Goal: Task Accomplishment & Management: Use online tool/utility

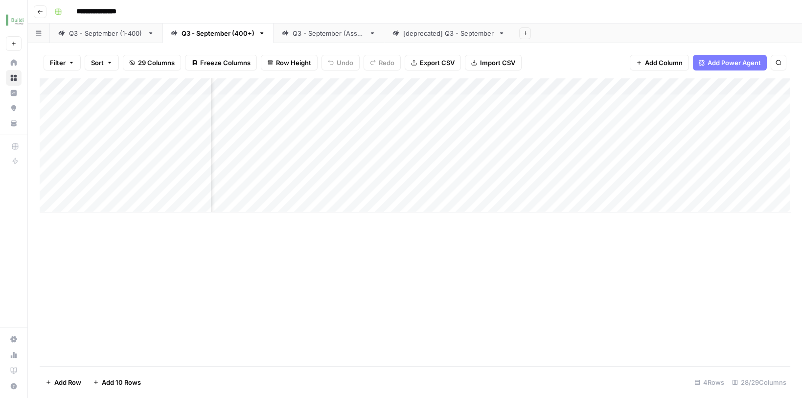
scroll to position [0, 1921]
click at [390, 174] on div "Add Column" at bounding box center [415, 145] width 750 height 134
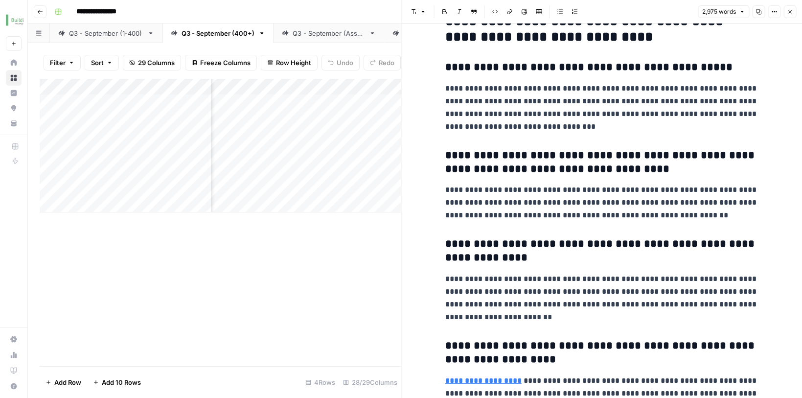
scroll to position [4949, 0]
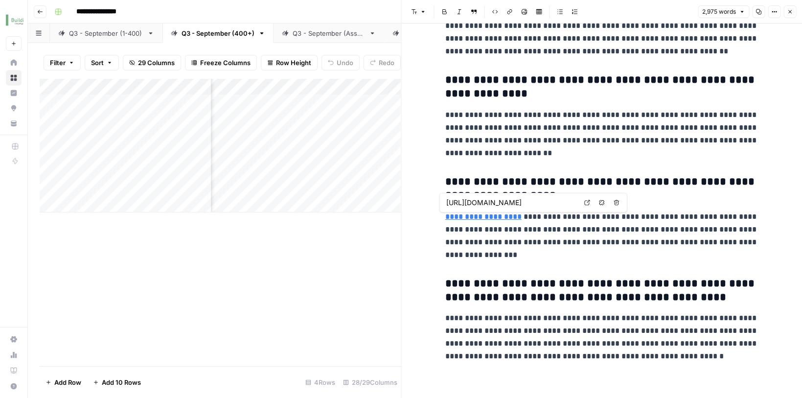
click at [360, 245] on div "Add Column" at bounding box center [220, 222] width 361 height 288
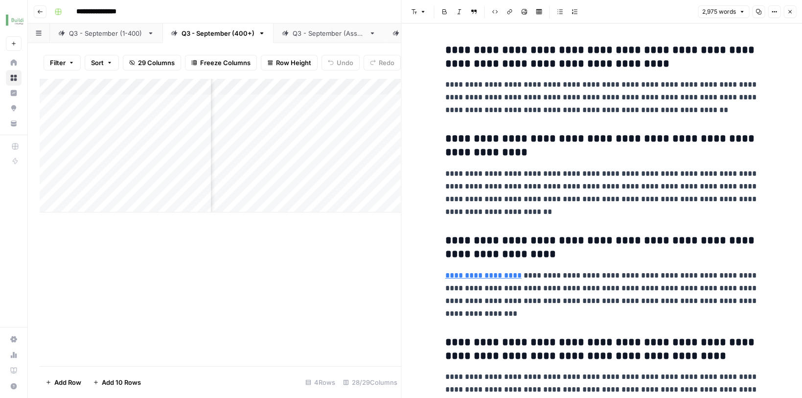
scroll to position [4885, 0]
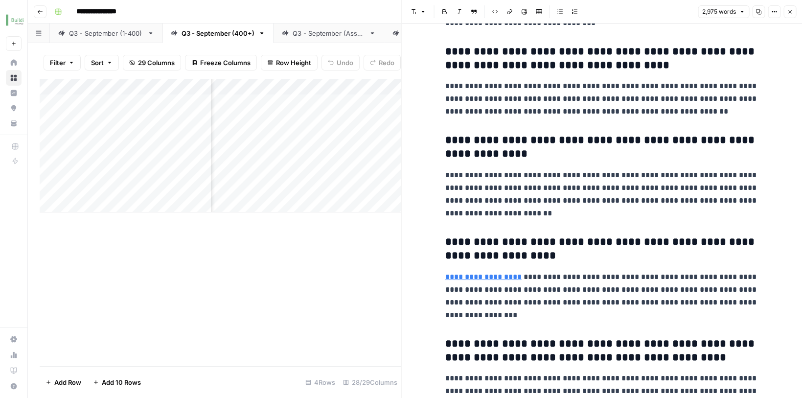
click at [787, 12] on icon "button" at bounding box center [789, 12] width 6 height 6
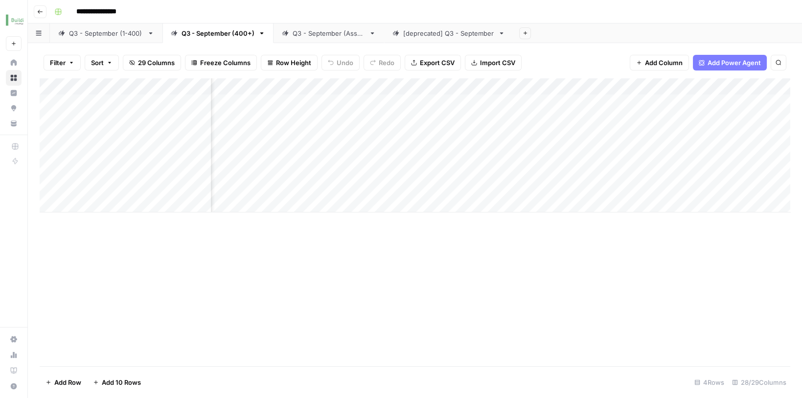
scroll to position [0, 1836]
click at [116, 33] on div "Q3 - September (1-400)" at bounding box center [106, 33] width 74 height 10
click at [219, 40] on link "Q3 - September (400+)" at bounding box center [217, 33] width 111 height 20
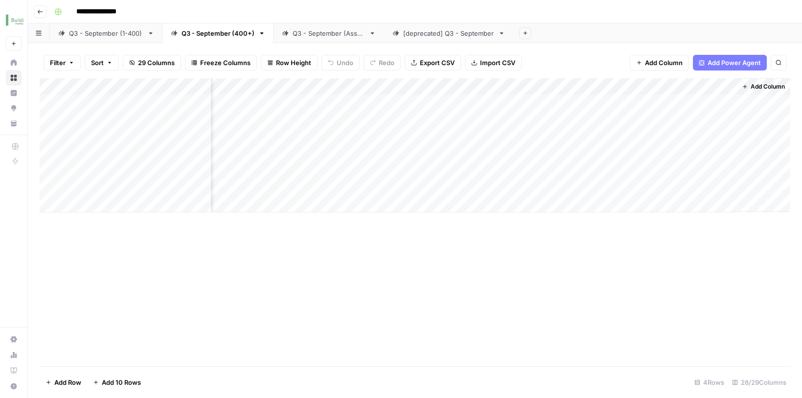
click at [645, 62] on span "Add Column" at bounding box center [664, 63] width 38 height 10
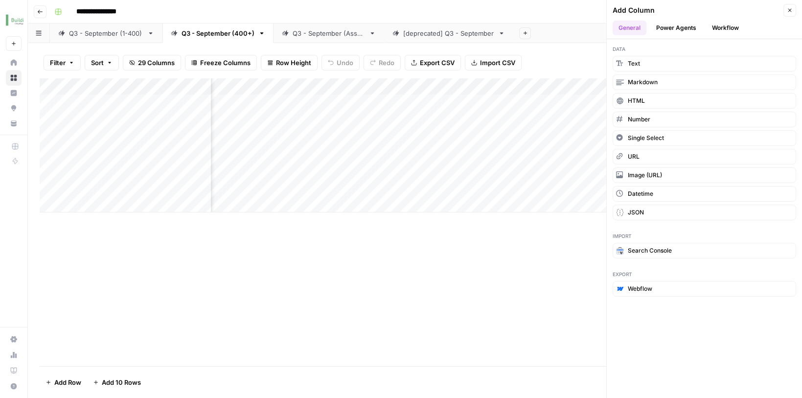
click at [715, 29] on button "Workflow" at bounding box center [725, 28] width 39 height 15
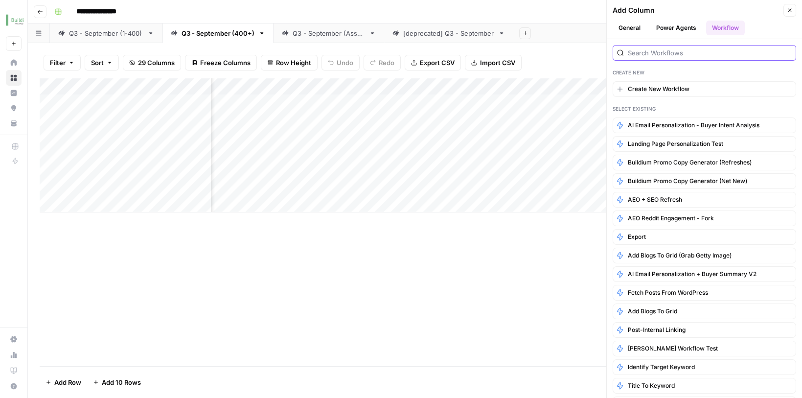
click at [670, 52] on input "search" at bounding box center [709, 53] width 164 height 10
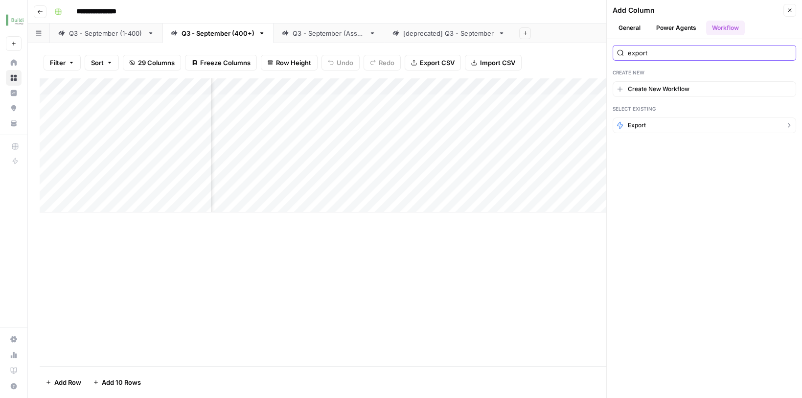
type input "export"
click at [640, 126] on span "Export" at bounding box center [636, 125] width 18 height 9
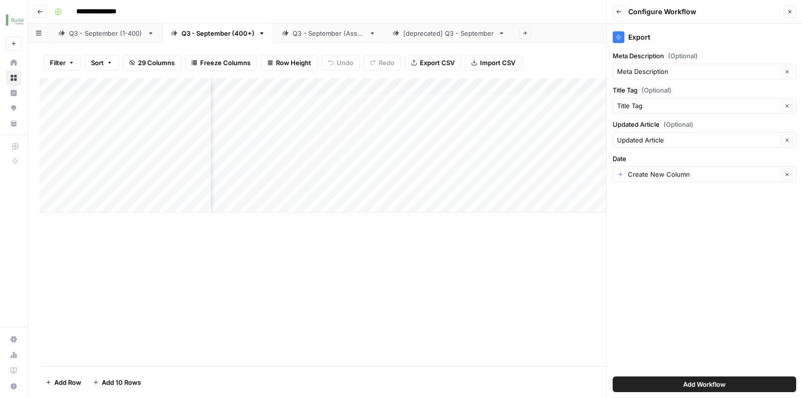
click at [661, 385] on button "Add Workflow" at bounding box center [703, 384] width 183 height 16
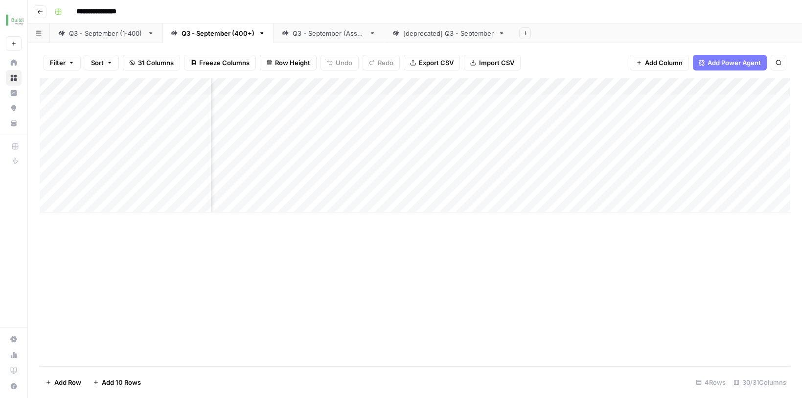
scroll to position [0, 2169]
click at [399, 176] on div "Add Column" at bounding box center [415, 145] width 750 height 134
click at [690, 178] on div "Add Column" at bounding box center [415, 145] width 750 height 134
click at [692, 175] on div "Add Column" at bounding box center [415, 145] width 750 height 134
click at [612, 180] on div "Add Column" at bounding box center [415, 145] width 750 height 134
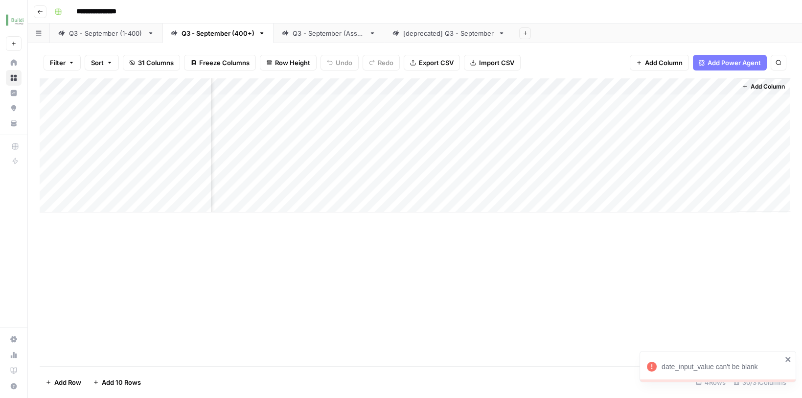
click at [612, 180] on div "Add Column" at bounding box center [415, 145] width 750 height 134
click at [116, 36] on div "Q3 - September (1-400)" at bounding box center [106, 33] width 74 height 10
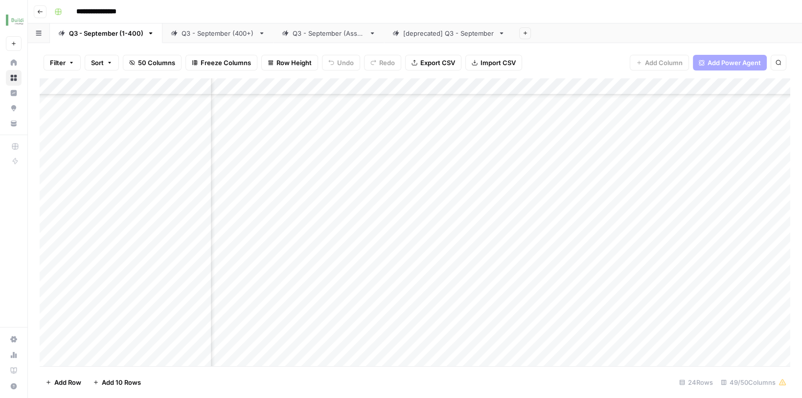
scroll to position [218, 1856]
click at [397, 184] on div "Add Column" at bounding box center [415, 223] width 750 height 291
click at [590, 222] on div "Add Column" at bounding box center [415, 223] width 750 height 291
click at [232, 37] on div "Q3 - September (400+)" at bounding box center [217, 33] width 73 height 10
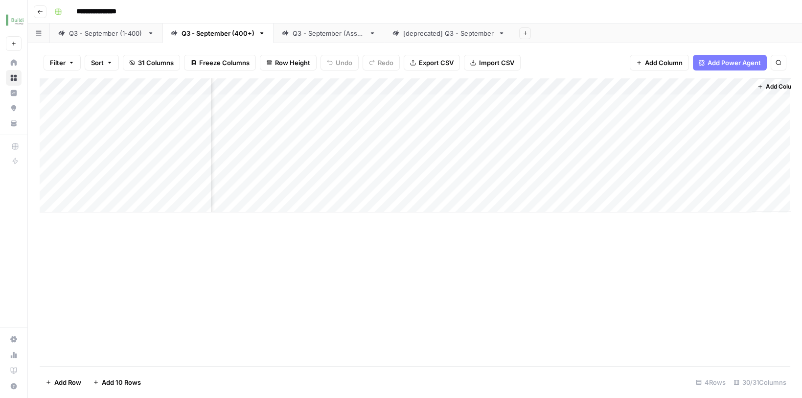
scroll to position [0, 2169]
click at [602, 180] on div "Add Column" at bounding box center [415, 145] width 750 height 134
click at [691, 175] on div "Add Column" at bounding box center [415, 145] width 750 height 134
click at [598, 182] on div "Add Column" at bounding box center [415, 145] width 750 height 134
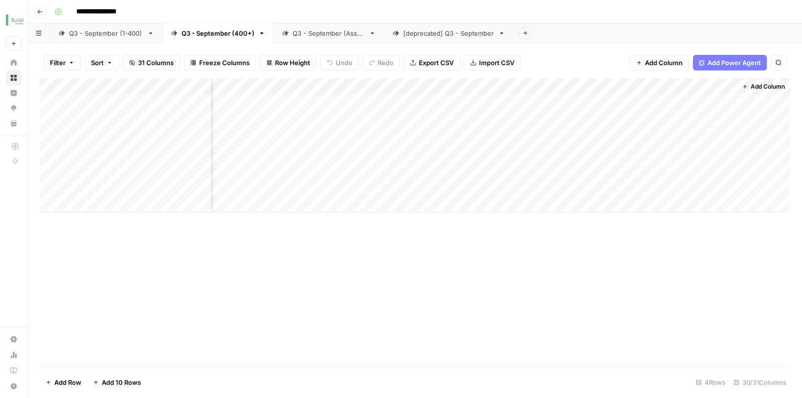
click at [598, 182] on div "Add Column" at bounding box center [415, 145] width 750 height 134
type input "10"
click at [591, 151] on div "Add Column" at bounding box center [415, 145] width 750 height 134
click at [596, 83] on div "Add Column" at bounding box center [415, 145] width 750 height 134
click at [593, 214] on span "Remove Column" at bounding box center [621, 215] width 86 height 10
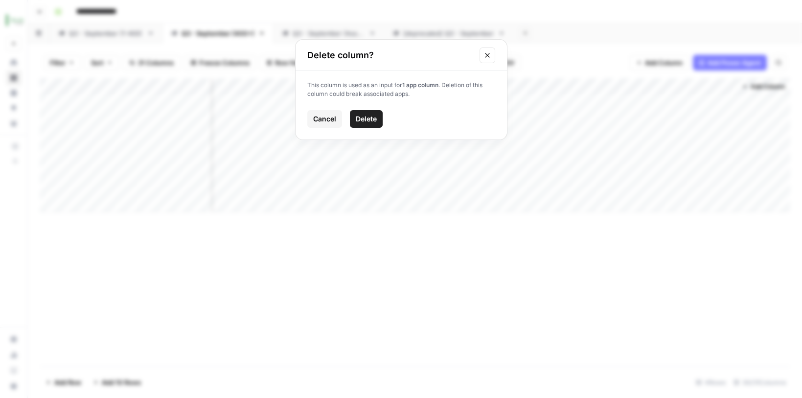
click at [326, 117] on span "Cancel" at bounding box center [324, 119] width 23 height 10
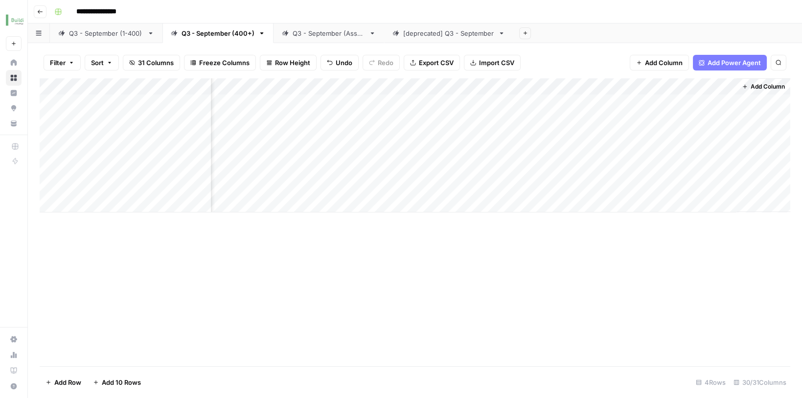
click at [593, 86] on div "Add Column" at bounding box center [415, 145] width 750 height 134
click at [584, 215] on span "Remove Column" at bounding box center [621, 215] width 86 height 10
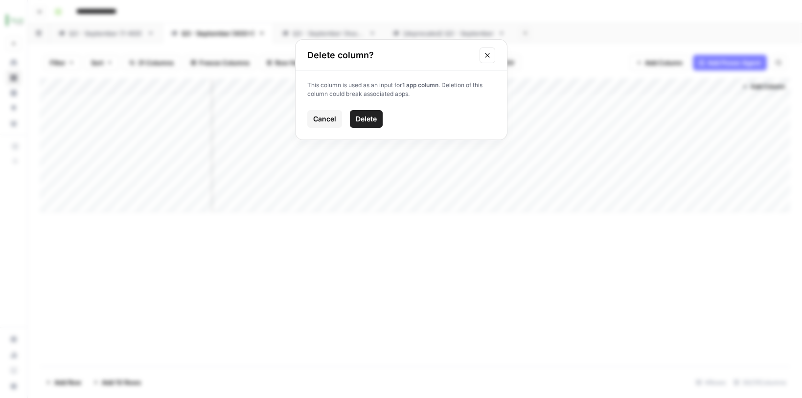
click at [363, 121] on span "Delete" at bounding box center [366, 119] width 21 height 10
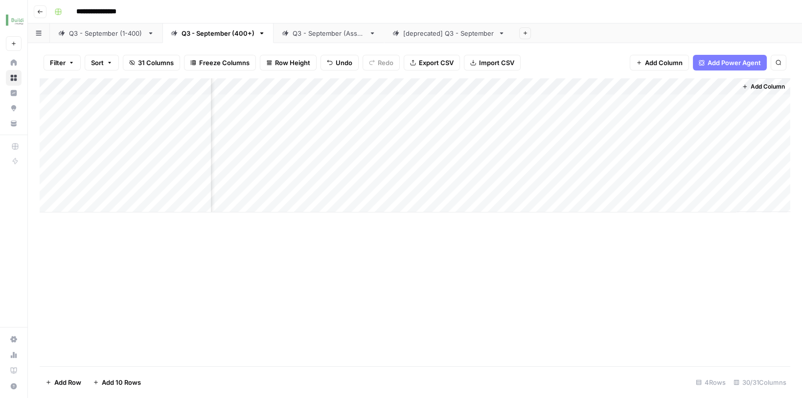
scroll to position [0, 2081]
click at [691, 177] on div "Add Column" at bounding box center [415, 145] width 750 height 134
click at [714, 84] on div "Add Column" at bounding box center [415, 145] width 750 height 134
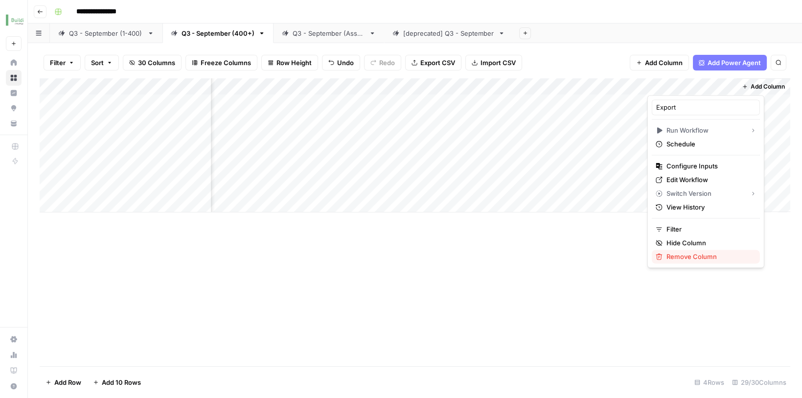
click at [696, 260] on button "Remove Column" at bounding box center [705, 256] width 108 height 14
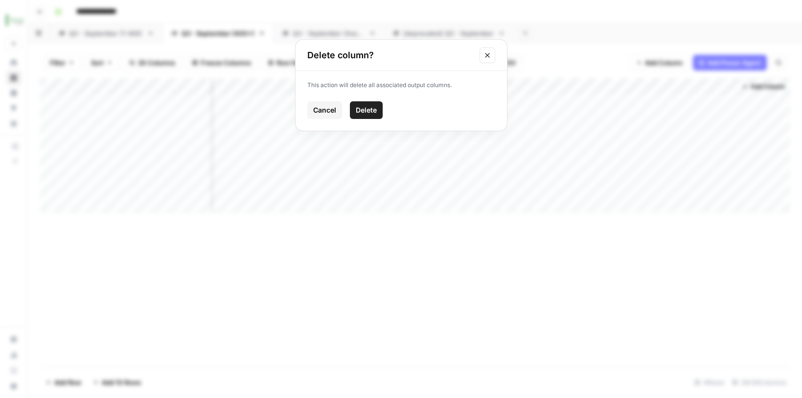
click at [360, 113] on span "Delete" at bounding box center [366, 110] width 21 height 10
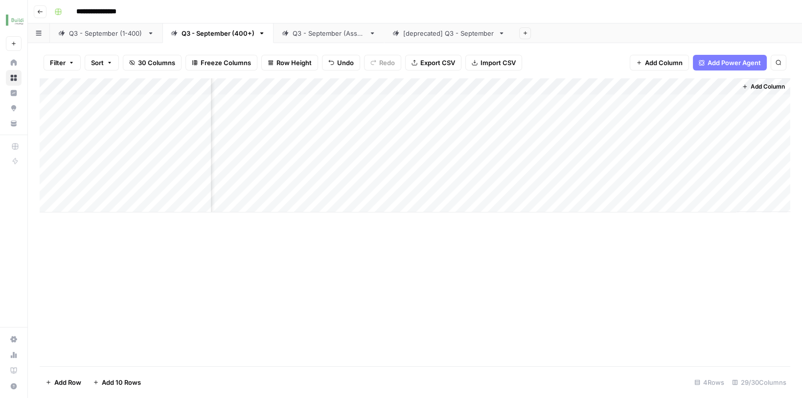
scroll to position [0, 1993]
click at [661, 58] on span "Add Column" at bounding box center [664, 63] width 38 height 10
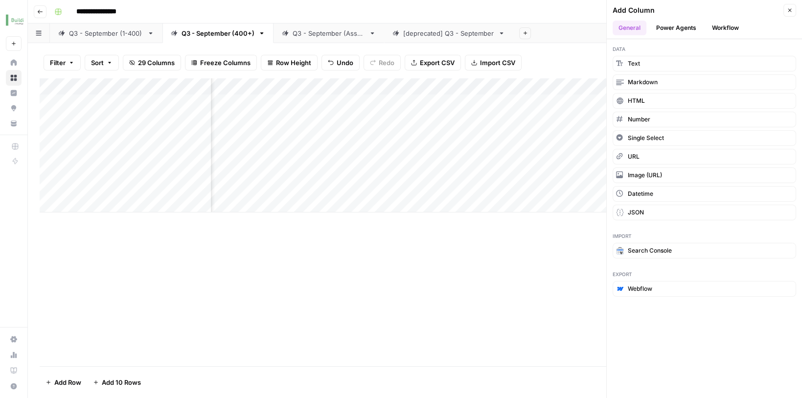
click at [724, 21] on button "Workflow" at bounding box center [725, 28] width 39 height 15
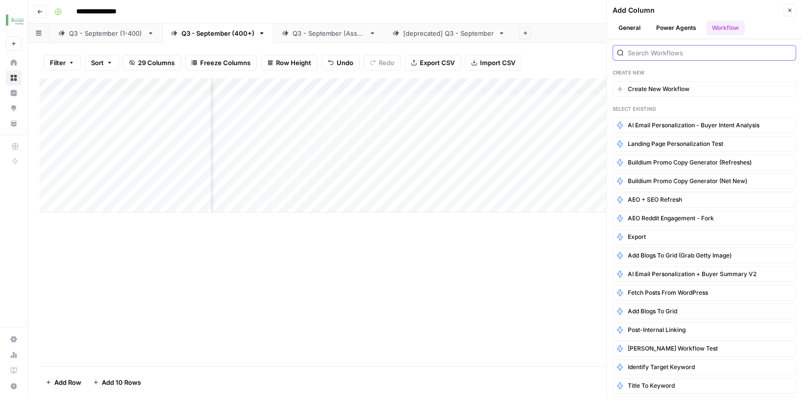
click at [670, 56] on input "search" at bounding box center [709, 53] width 164 height 10
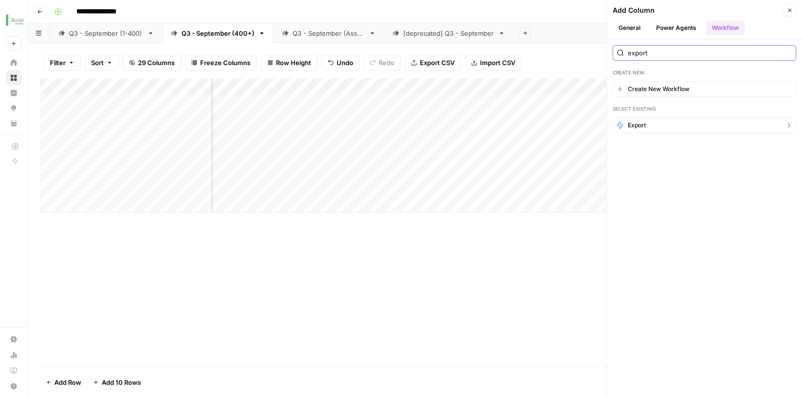
type input "export"
click at [645, 127] on span "Export" at bounding box center [636, 125] width 18 height 9
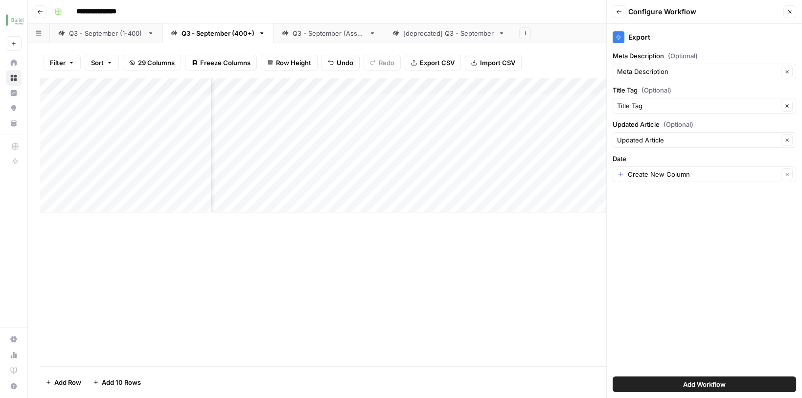
click at [690, 384] on span "Add Workflow" at bounding box center [704, 384] width 43 height 10
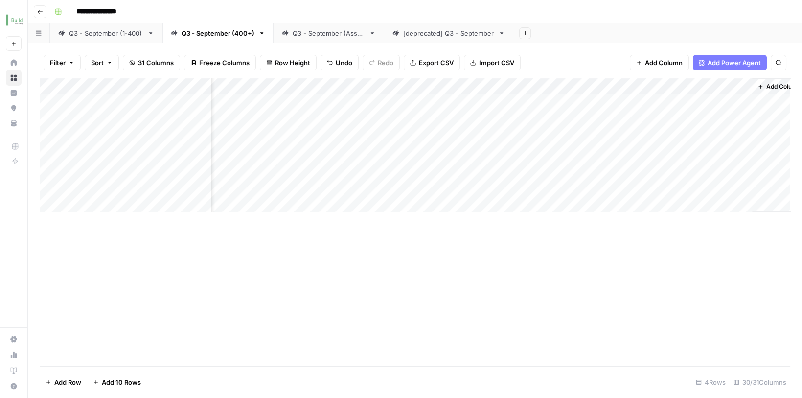
scroll to position [0, 2169]
click at [638, 84] on div "Add Column" at bounding box center [415, 145] width 750 height 134
click at [502, 225] on div "Add Column" at bounding box center [415, 222] width 750 height 288
click at [596, 180] on div "Add Column" at bounding box center [415, 145] width 750 height 134
click at [692, 176] on div "Add Column" at bounding box center [415, 145] width 750 height 134
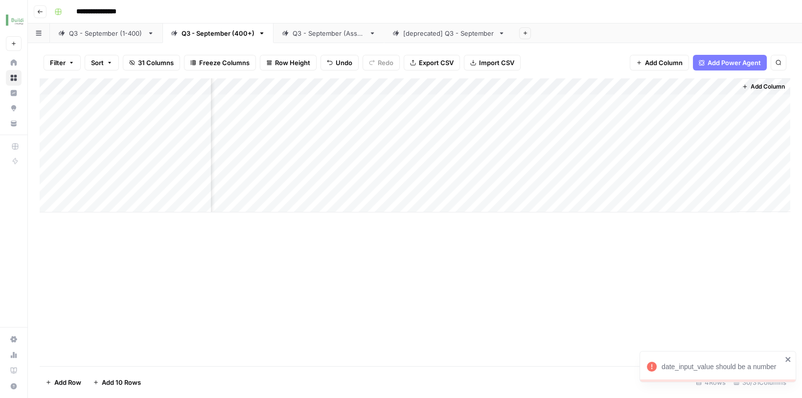
click at [715, 85] on div "Add Column" at bounding box center [415, 145] width 750 height 134
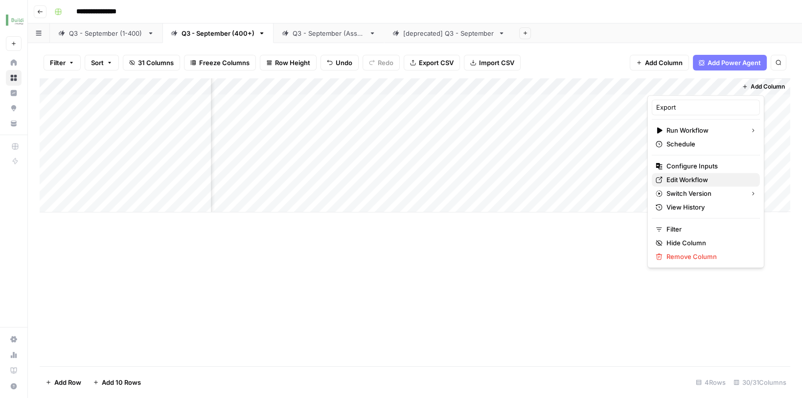
click at [679, 182] on span "Edit Workflow" at bounding box center [709, 180] width 86 height 10
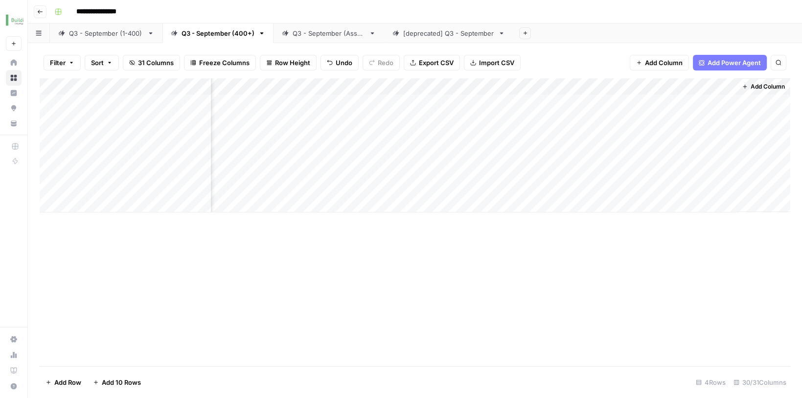
click at [715, 83] on div "Add Column" at bounding box center [415, 145] width 750 height 134
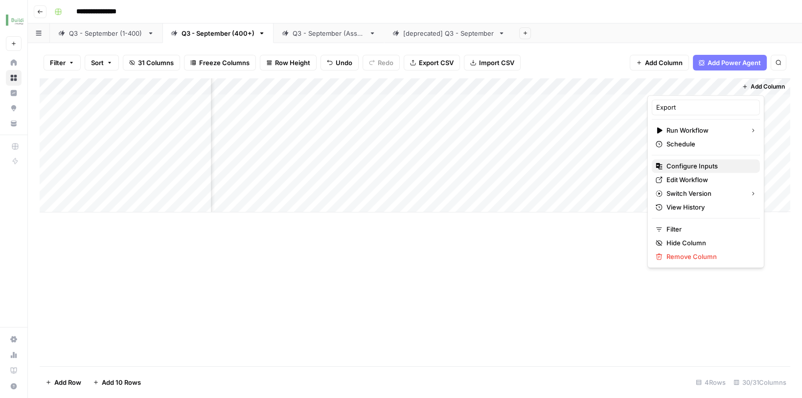
click at [688, 166] on span "Configure Inputs" at bounding box center [709, 166] width 86 height 10
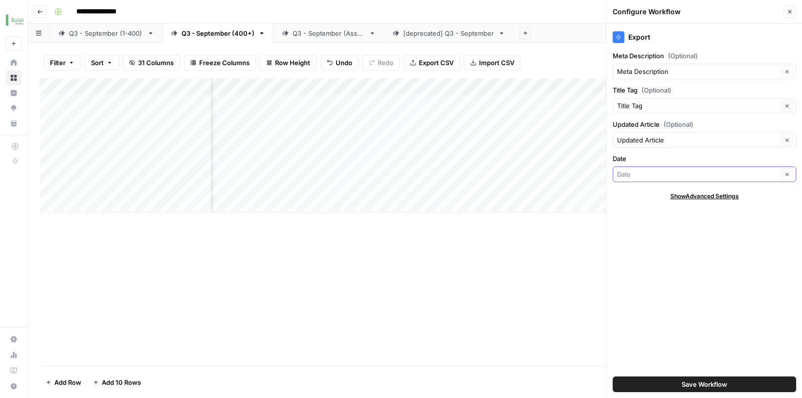
click at [767, 174] on input "Date" at bounding box center [697, 174] width 161 height 10
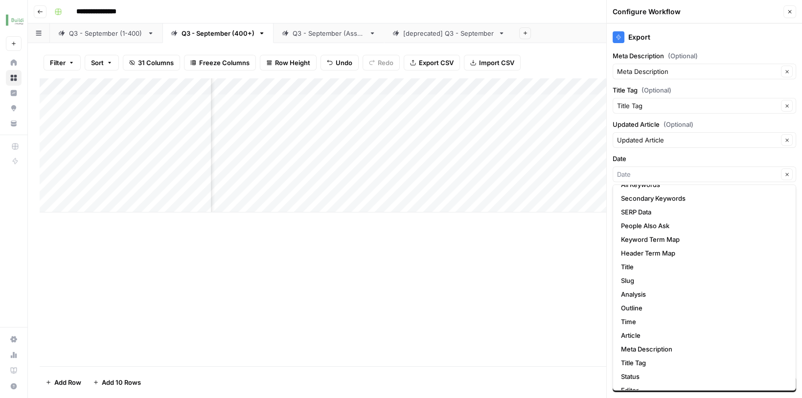
scroll to position [0, 2307]
click at [452, 182] on div "Add Column" at bounding box center [415, 145] width 750 height 134
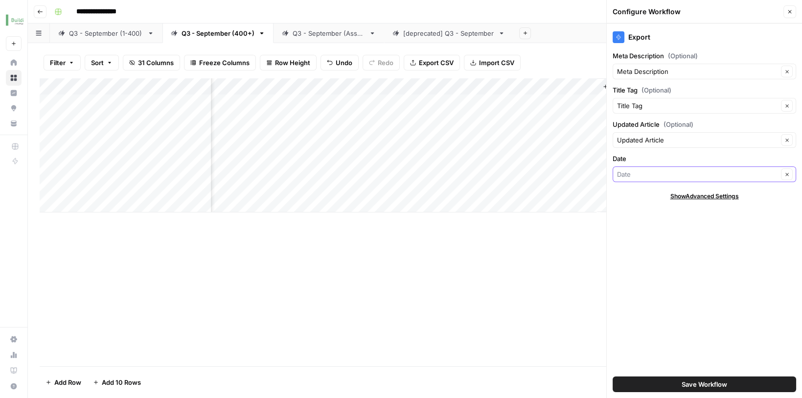
click at [650, 174] on input "Date" at bounding box center [697, 174] width 161 height 10
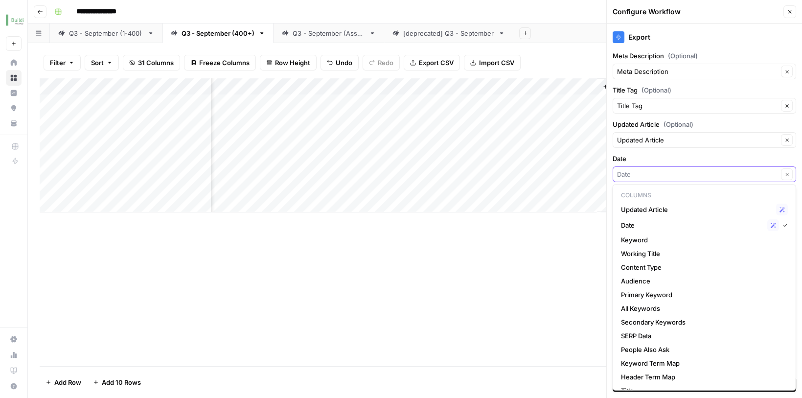
click at [645, 177] on input "Date" at bounding box center [697, 174] width 161 height 10
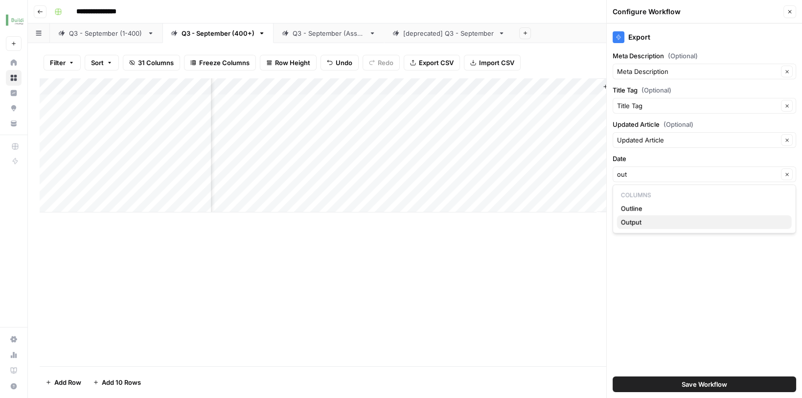
click at [639, 220] on span "Output" at bounding box center [702, 222] width 163 height 10
type input "Output"
click at [668, 379] on button "Save Workflow" at bounding box center [703, 384] width 183 height 16
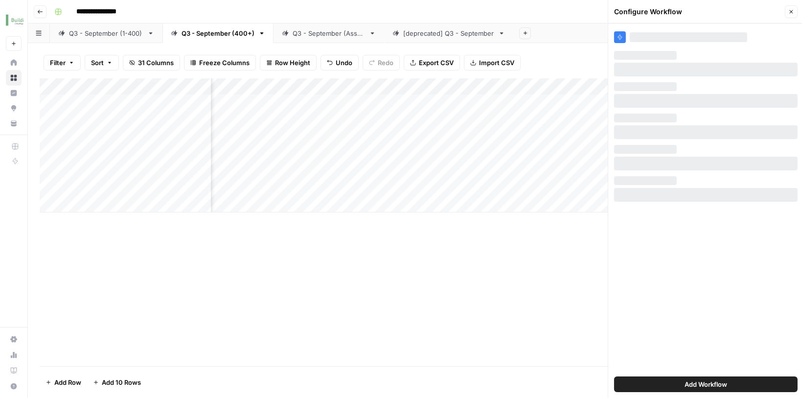
scroll to position [0, 2169]
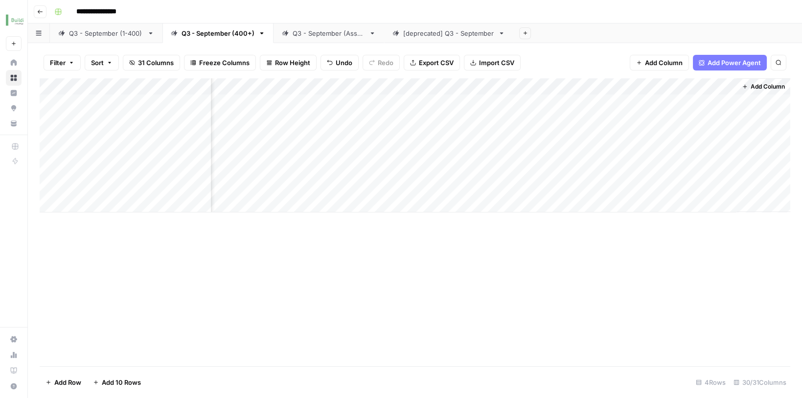
click at [690, 175] on div "Add Column" at bounding box center [415, 145] width 750 height 134
click at [612, 179] on div "Add Column" at bounding box center [415, 145] width 750 height 134
type input "10"
click at [625, 157] on div "Add Column" at bounding box center [415, 145] width 750 height 134
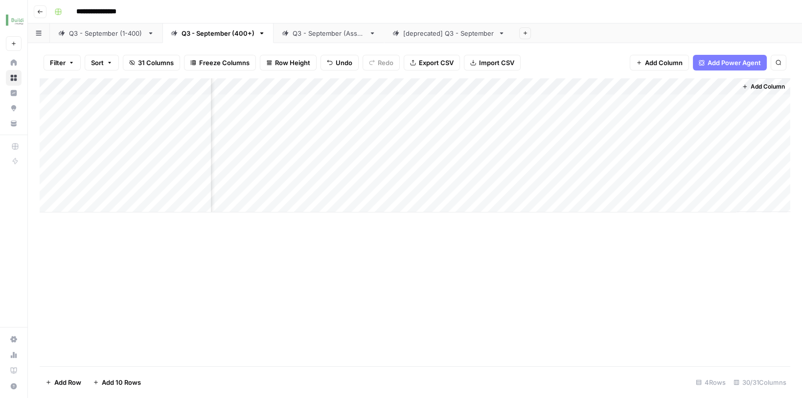
click at [691, 176] on div "Add Column" at bounding box center [415, 145] width 750 height 134
click at [715, 83] on div "Add Column" at bounding box center [415, 145] width 750 height 134
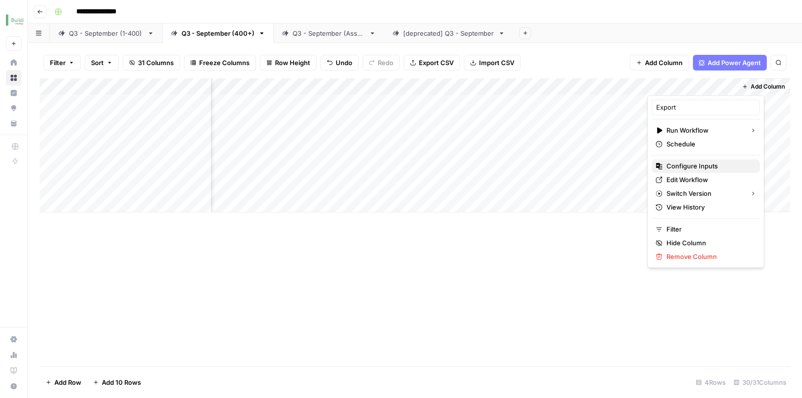
click at [688, 168] on span "Configure Inputs" at bounding box center [709, 166] width 86 height 10
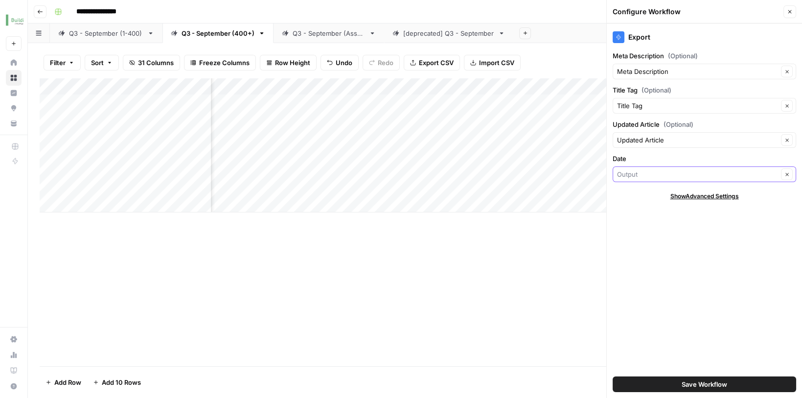
click at [684, 173] on input "Date" at bounding box center [697, 174] width 161 height 10
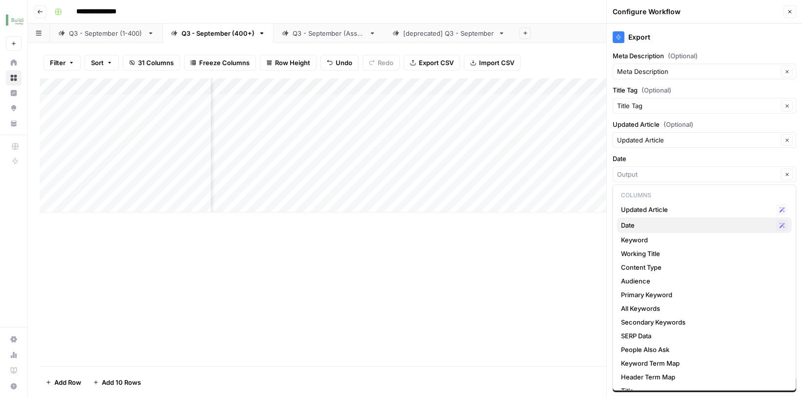
click at [668, 224] on span "Date" at bounding box center [696, 225] width 151 height 10
type input "Date"
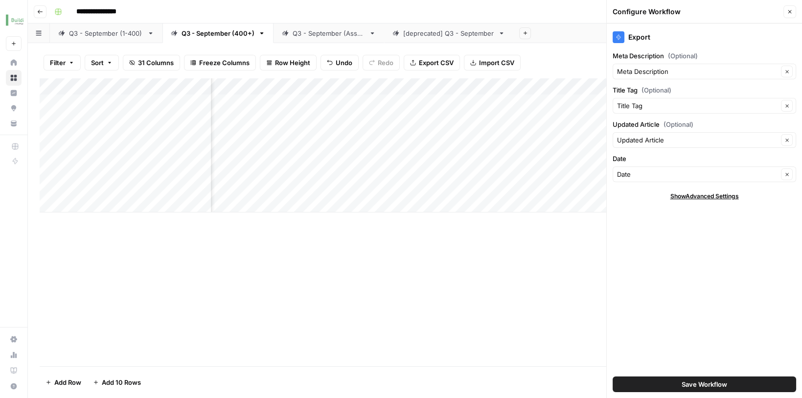
click at [677, 379] on button "Save Workflow" at bounding box center [703, 384] width 183 height 16
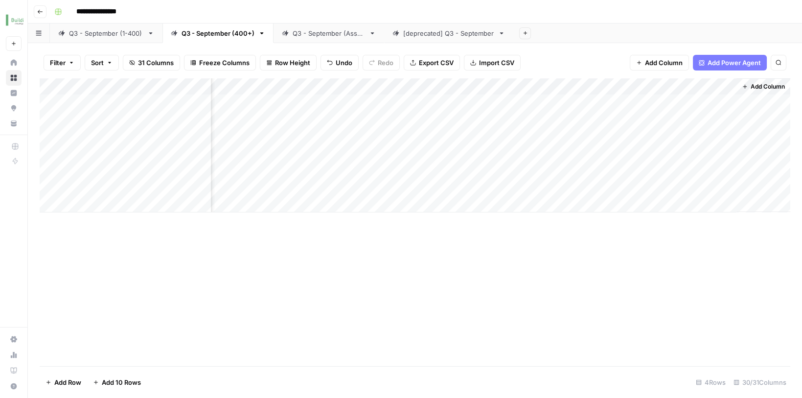
click at [691, 174] on div "Add Column" at bounding box center [415, 145] width 750 height 134
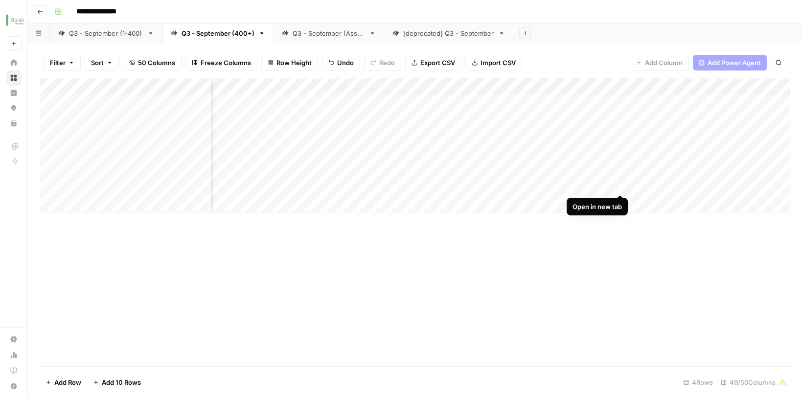
click at [620, 176] on div "Add Column" at bounding box center [415, 145] width 750 height 134
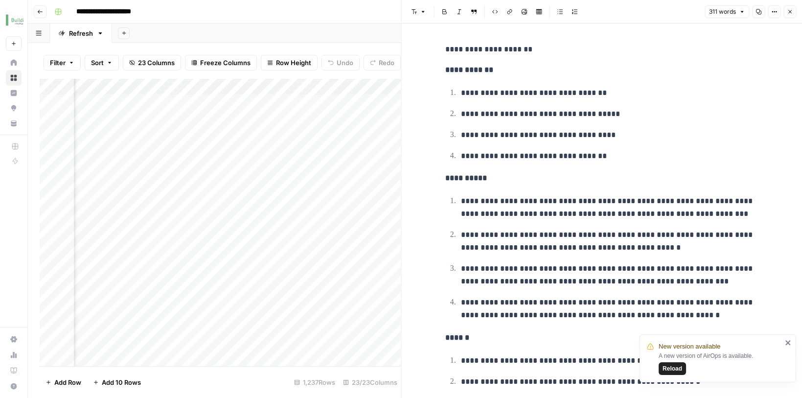
scroll to position [443, 0]
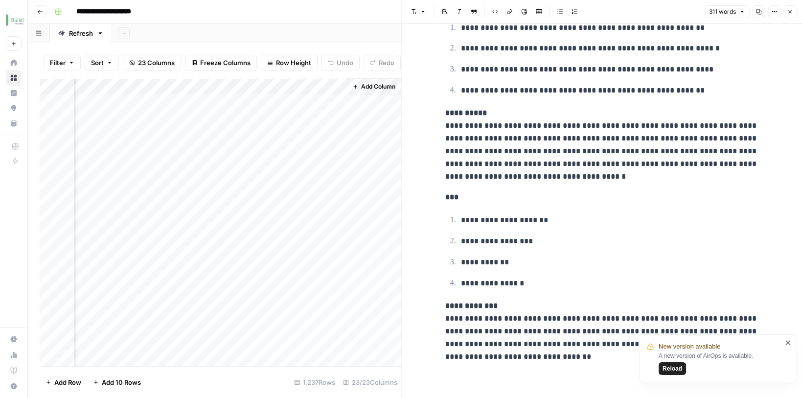
click at [791, 12] on icon "button" at bounding box center [789, 12] width 6 height 6
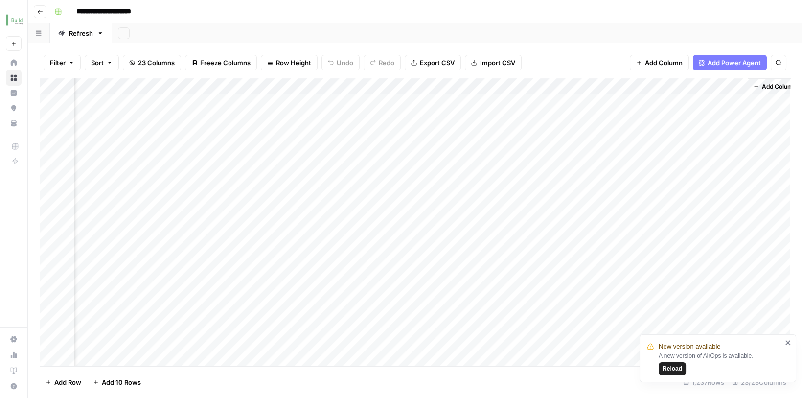
scroll to position [0, 1884]
click at [663, 64] on span "Add Column" at bounding box center [664, 63] width 38 height 10
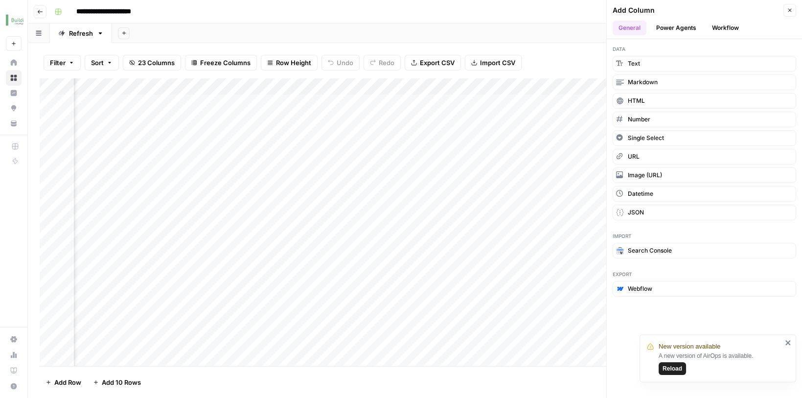
click at [674, 31] on button "Power Agents" at bounding box center [676, 28] width 52 height 15
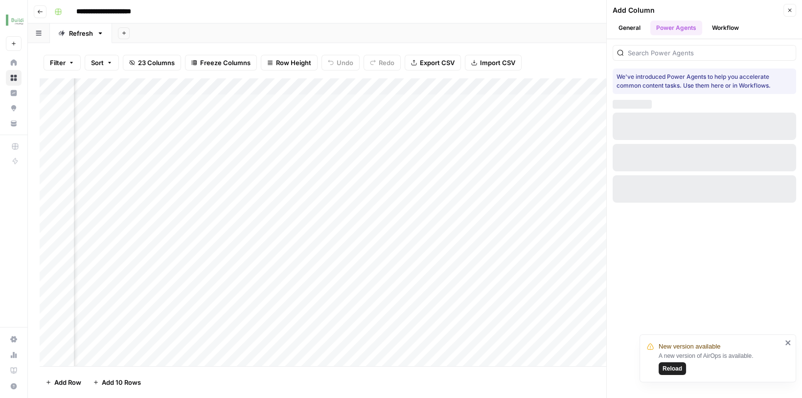
click at [728, 24] on button "Workflow" at bounding box center [725, 28] width 39 height 15
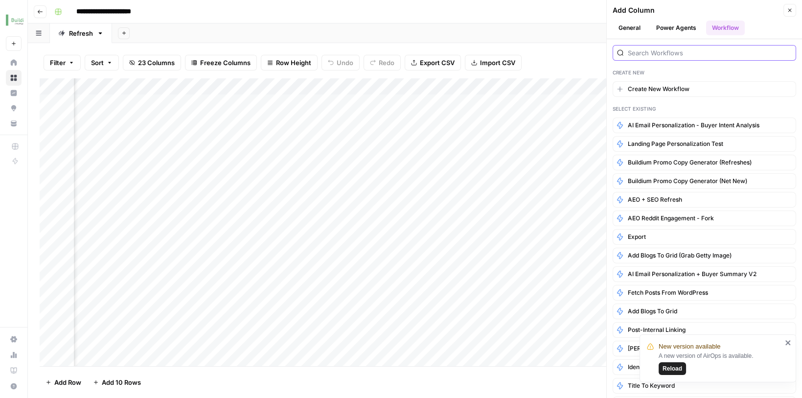
click at [698, 50] on input "search" at bounding box center [709, 53] width 164 height 10
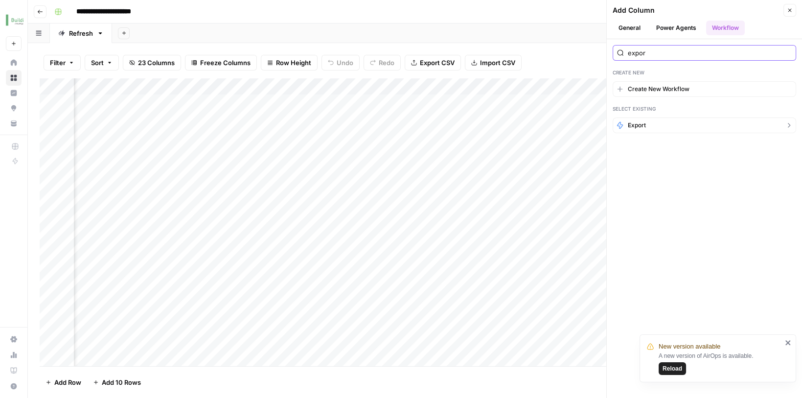
type input "expor"
click at [656, 123] on button "Export" at bounding box center [703, 125] width 183 height 16
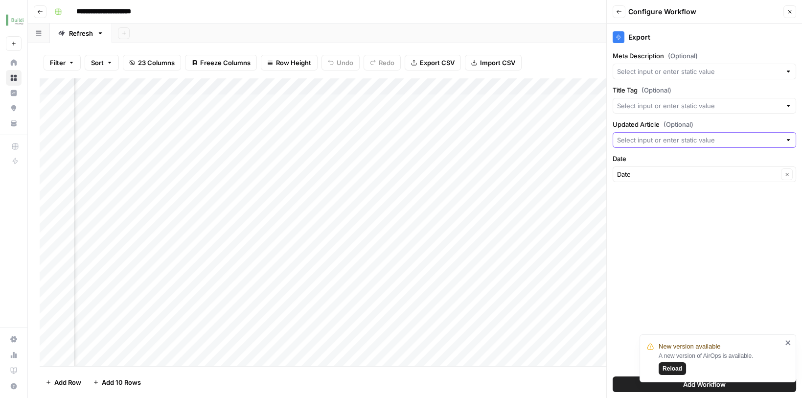
click at [671, 137] on input "Updated Article (Optional)" at bounding box center [699, 140] width 164 height 10
type input "u"
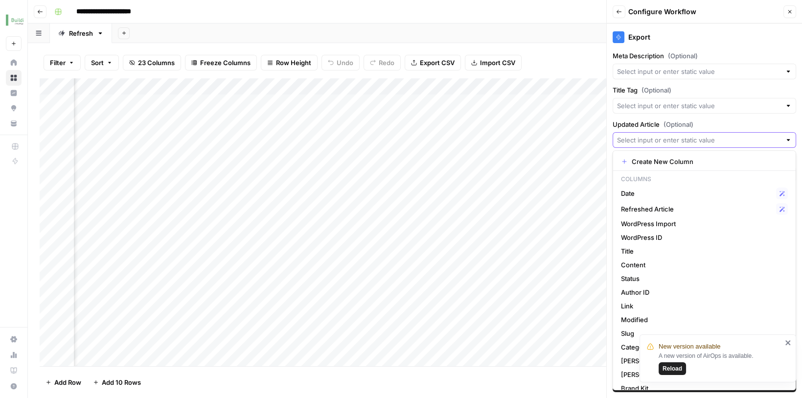
scroll to position [0, 1352]
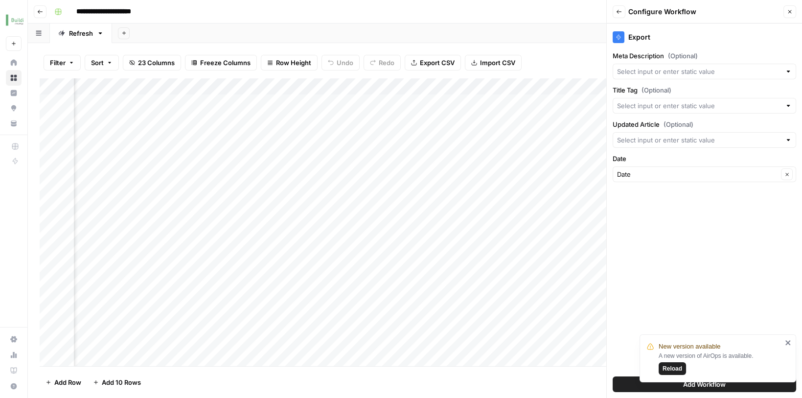
click at [560, 20] on header "**********" at bounding box center [415, 11] width 774 height 23
click at [785, 11] on button "Close" at bounding box center [789, 11] width 13 height 13
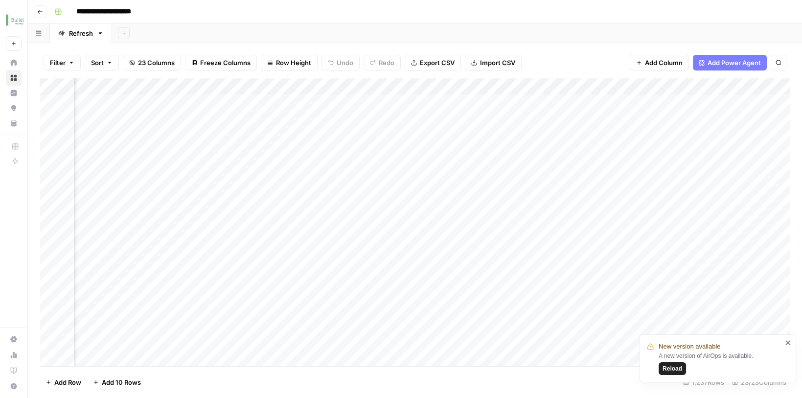
click at [545, 85] on div "Add Column" at bounding box center [415, 223] width 750 height 291
click at [562, 85] on div at bounding box center [526, 85] width 89 height 20
click at [527, 184] on div "Add Column" at bounding box center [415, 223] width 750 height 291
click at [507, 242] on div "Add Column" at bounding box center [415, 223] width 750 height 291
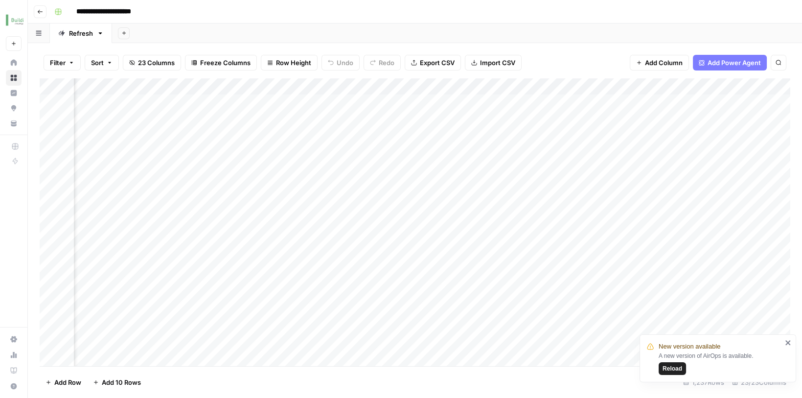
click at [513, 182] on div "Add Column" at bounding box center [415, 223] width 750 height 291
